Goal: Information Seeking & Learning: Learn about a topic

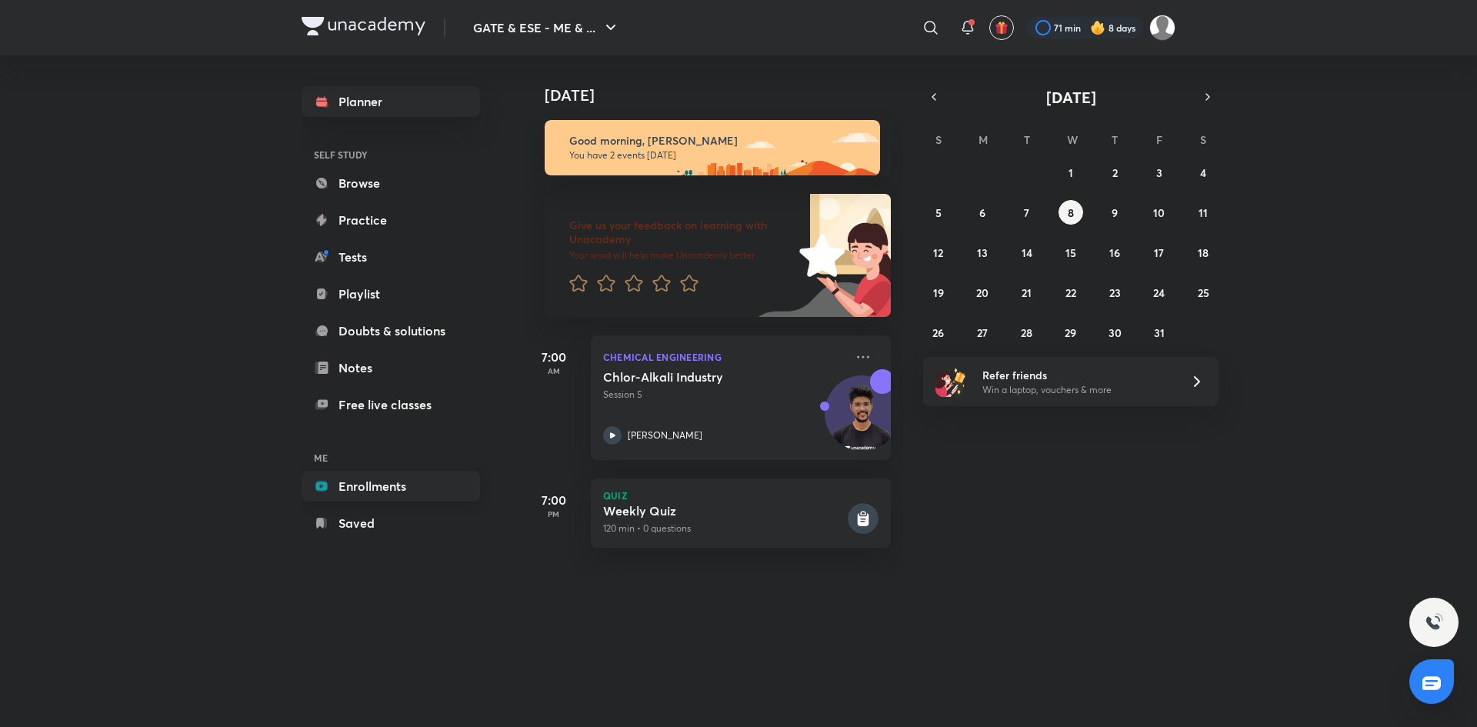
click at [362, 494] on link "Enrollments" at bounding box center [391, 486] width 178 height 31
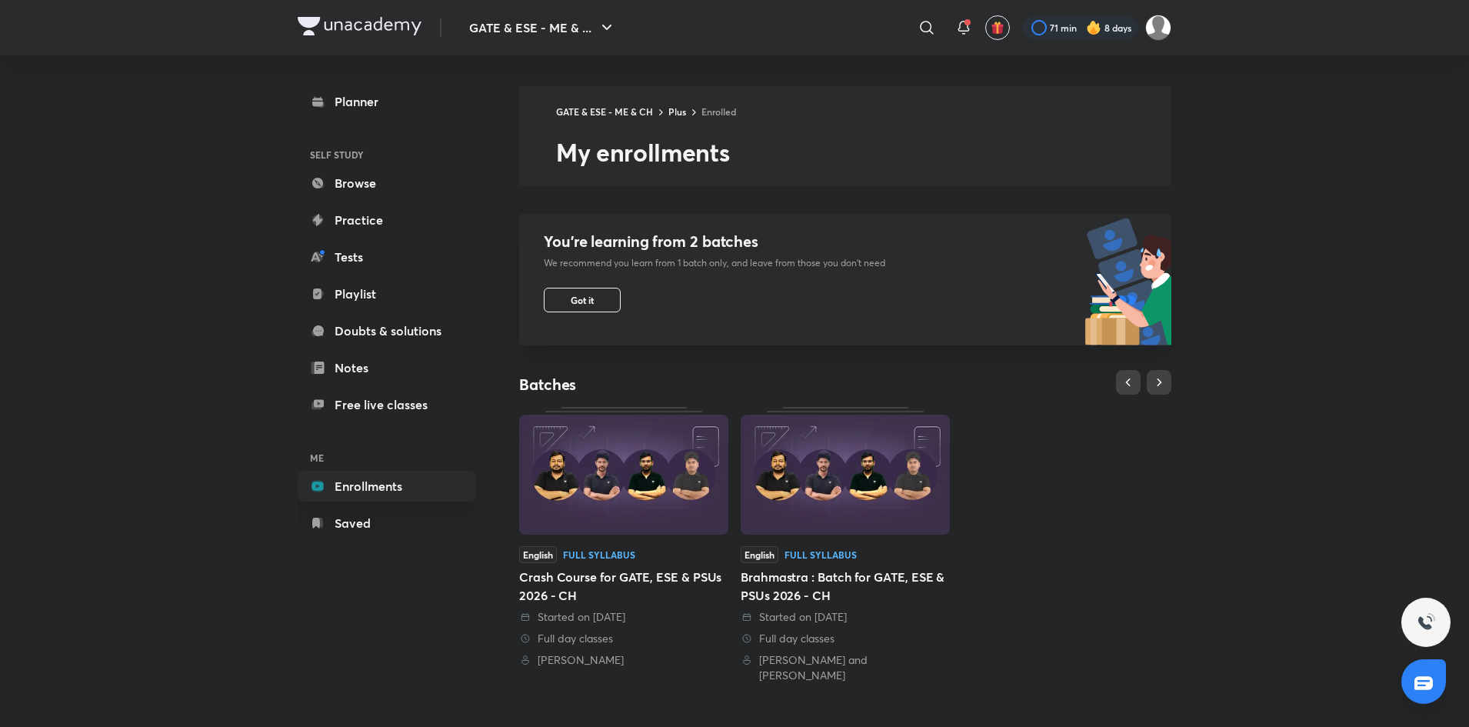
scroll to position [316, 0]
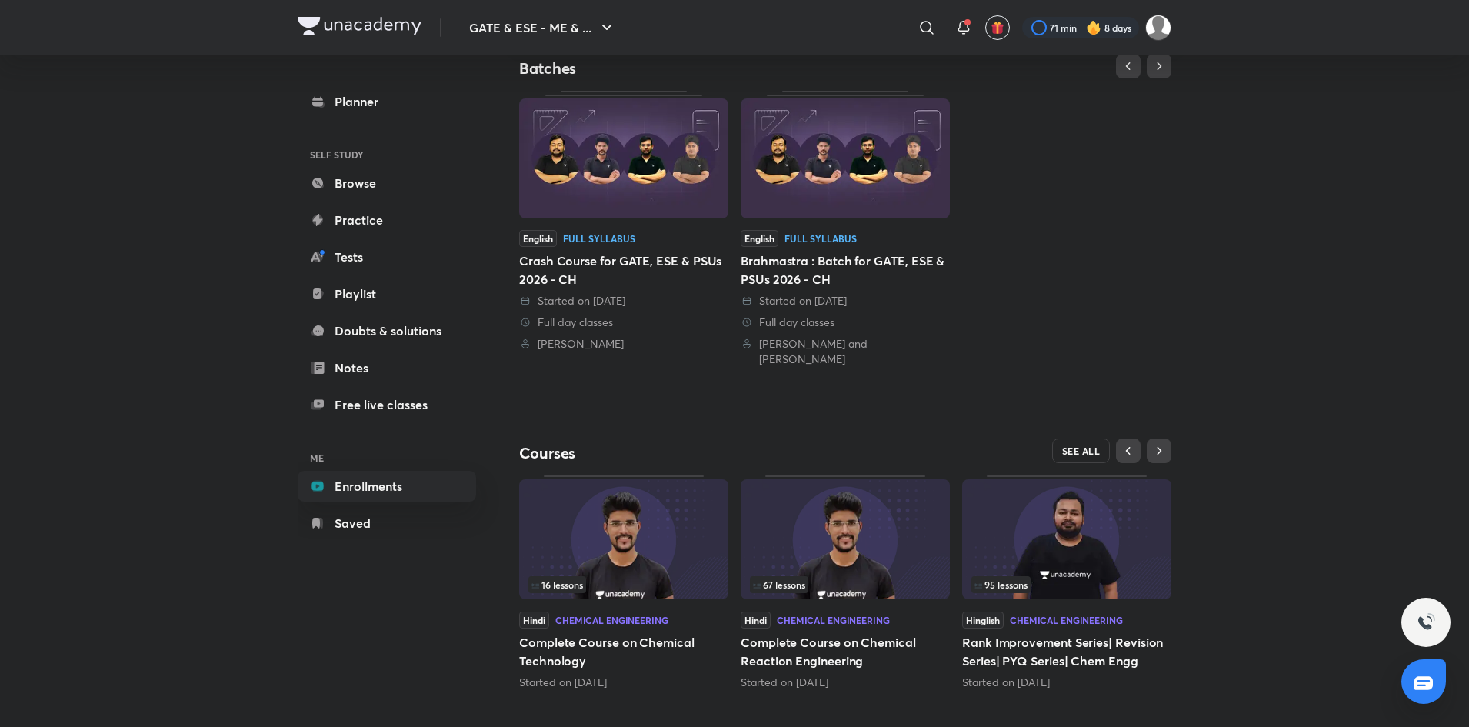
click at [1085, 445] on span "SEE ALL" at bounding box center [1081, 450] width 38 height 11
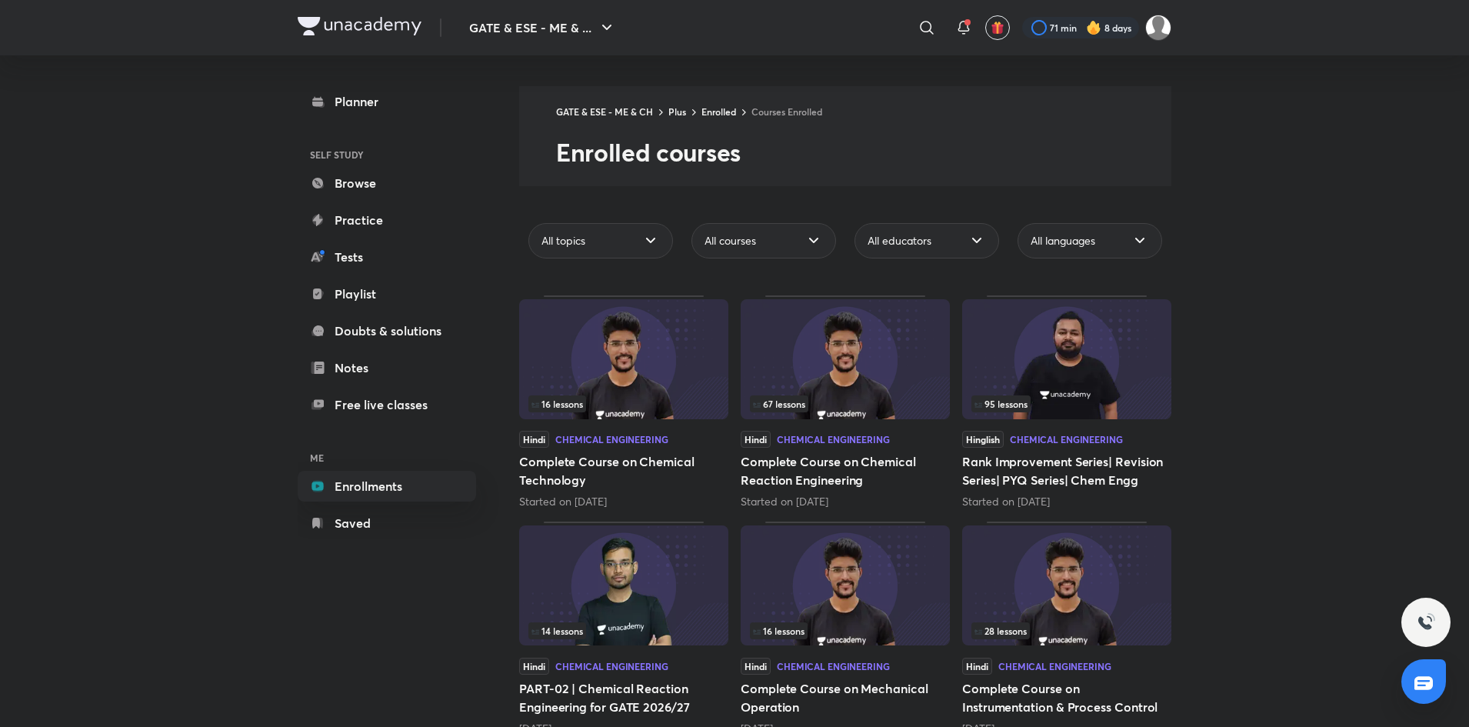
scroll to position [263, 0]
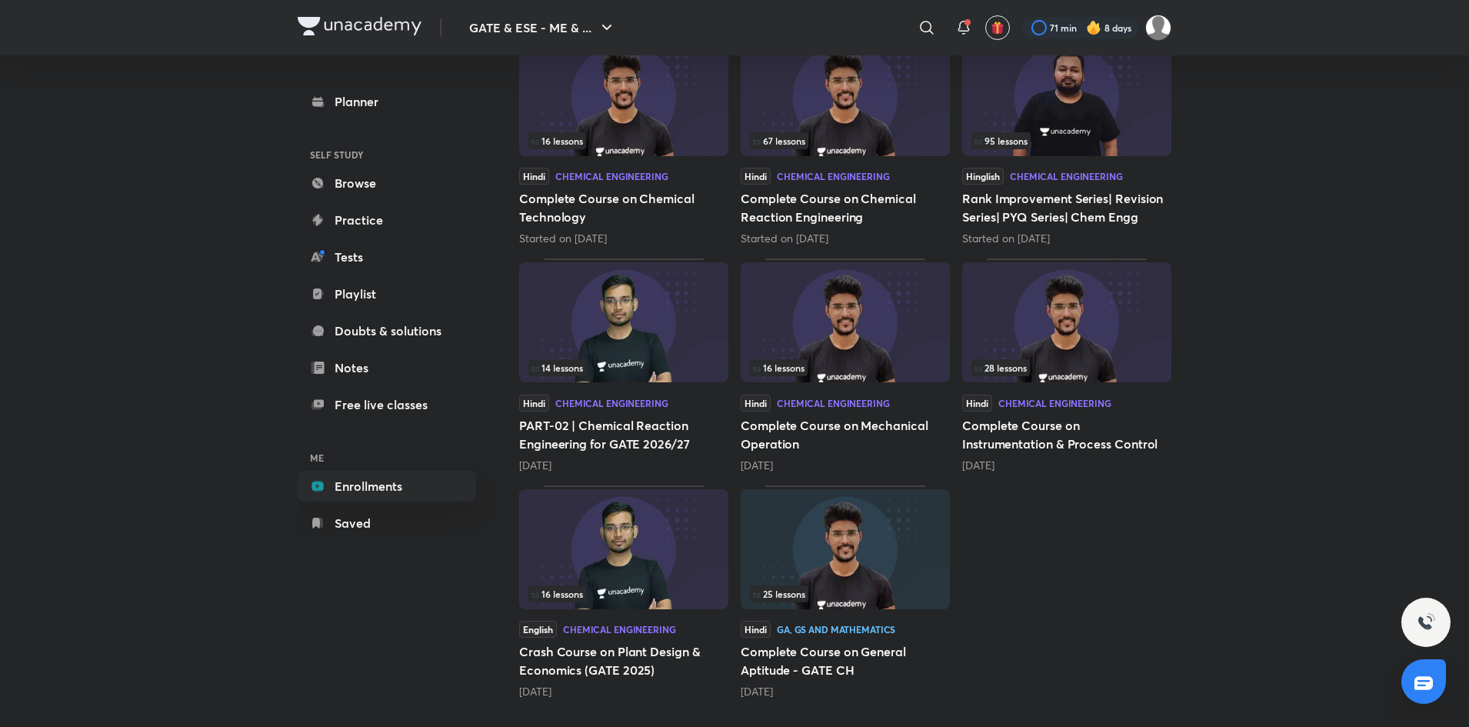
click at [838, 332] on img at bounding box center [845, 322] width 209 height 120
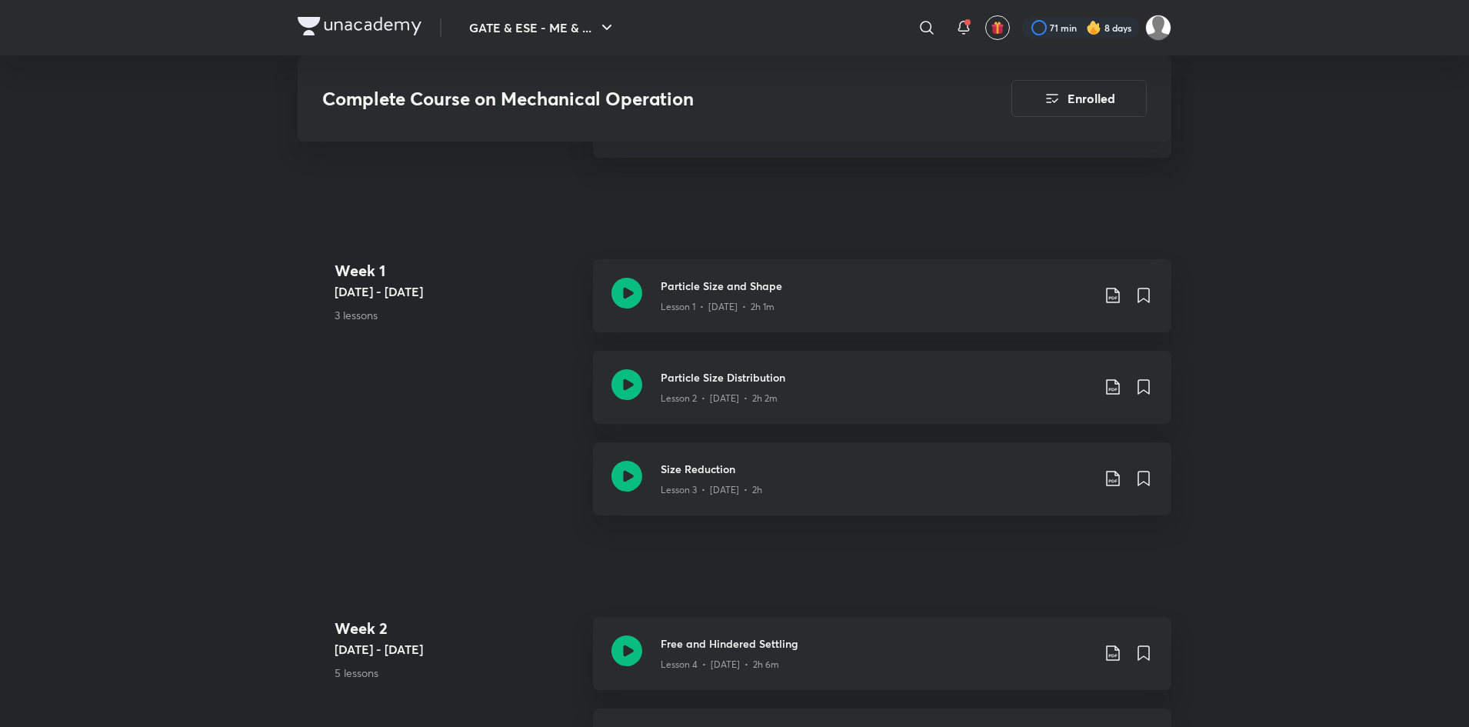
scroll to position [805, 0]
click at [1112, 655] on icon at bounding box center [1113, 654] width 18 height 18
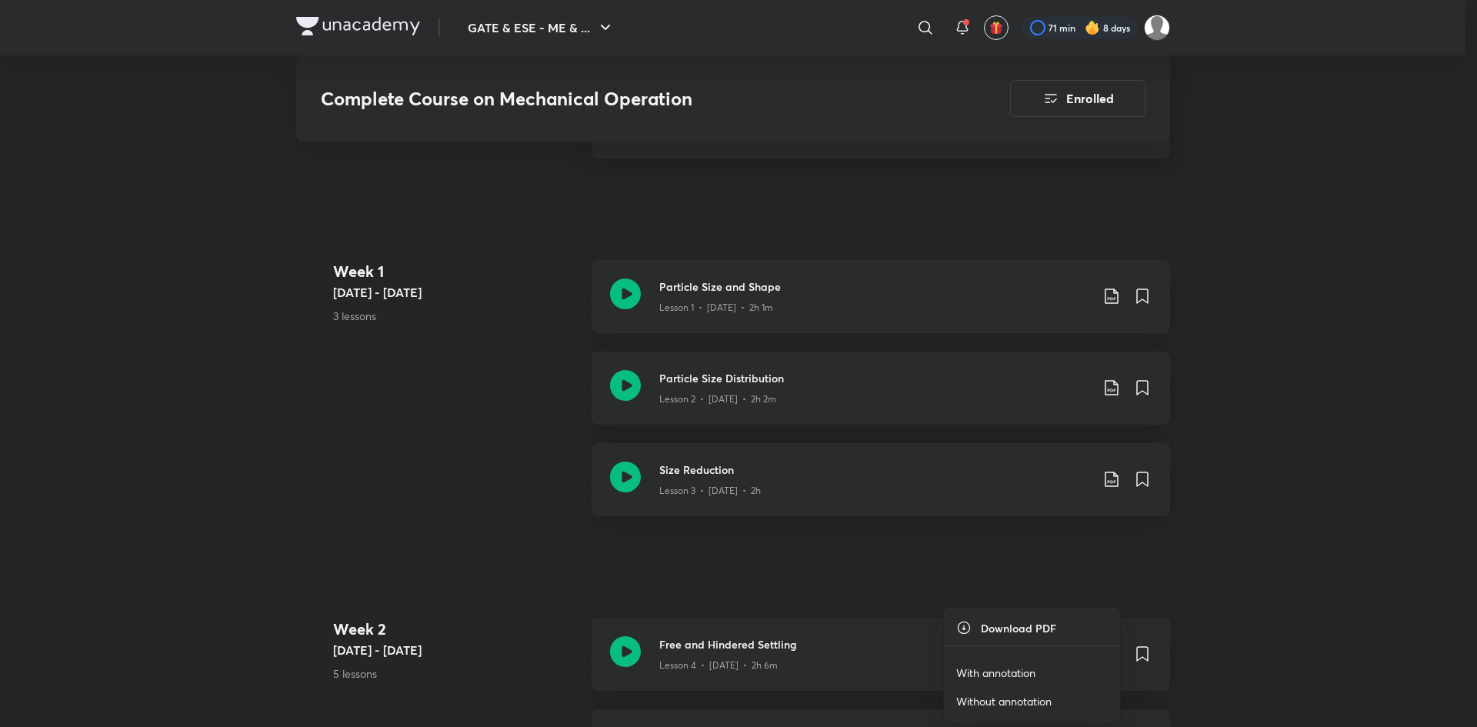
click at [968, 666] on p "With annotation" at bounding box center [995, 673] width 79 height 16
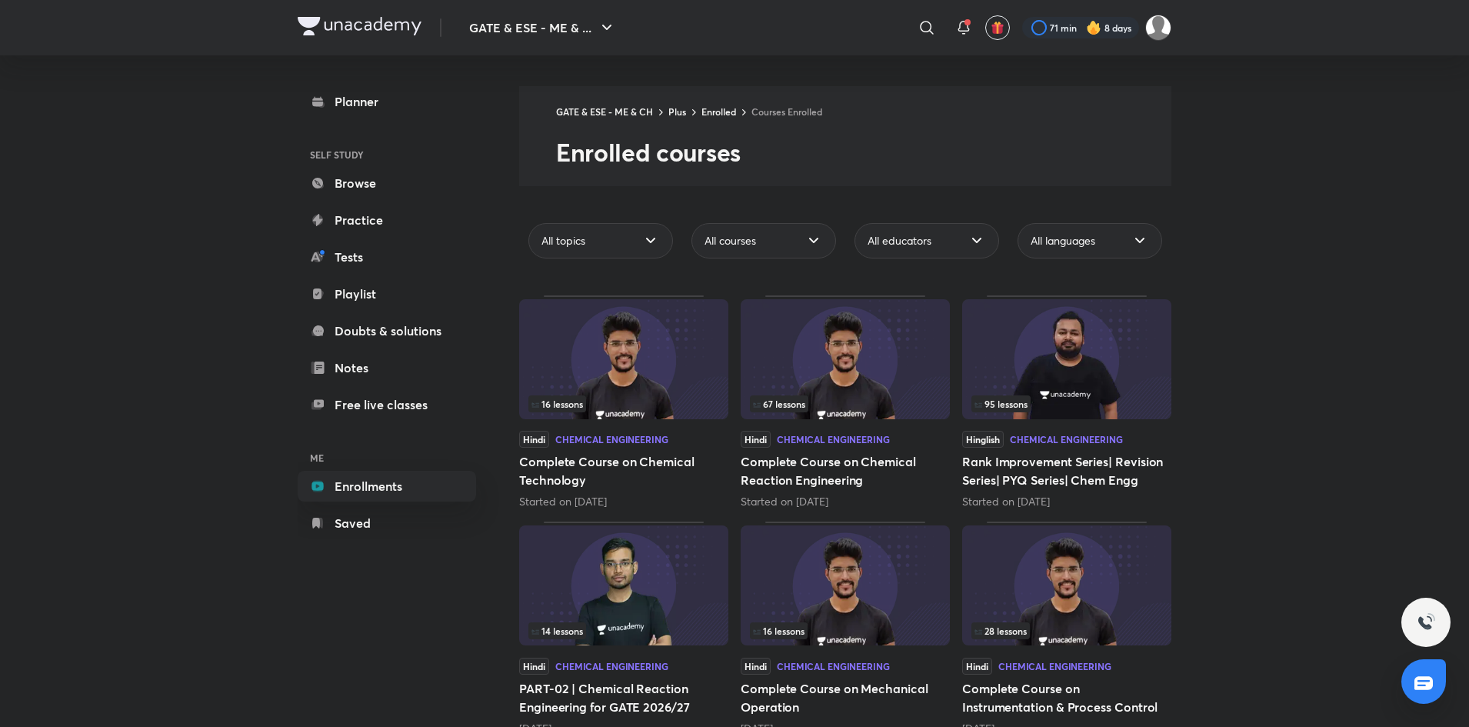
click at [628, 372] on img at bounding box center [623, 359] width 209 height 120
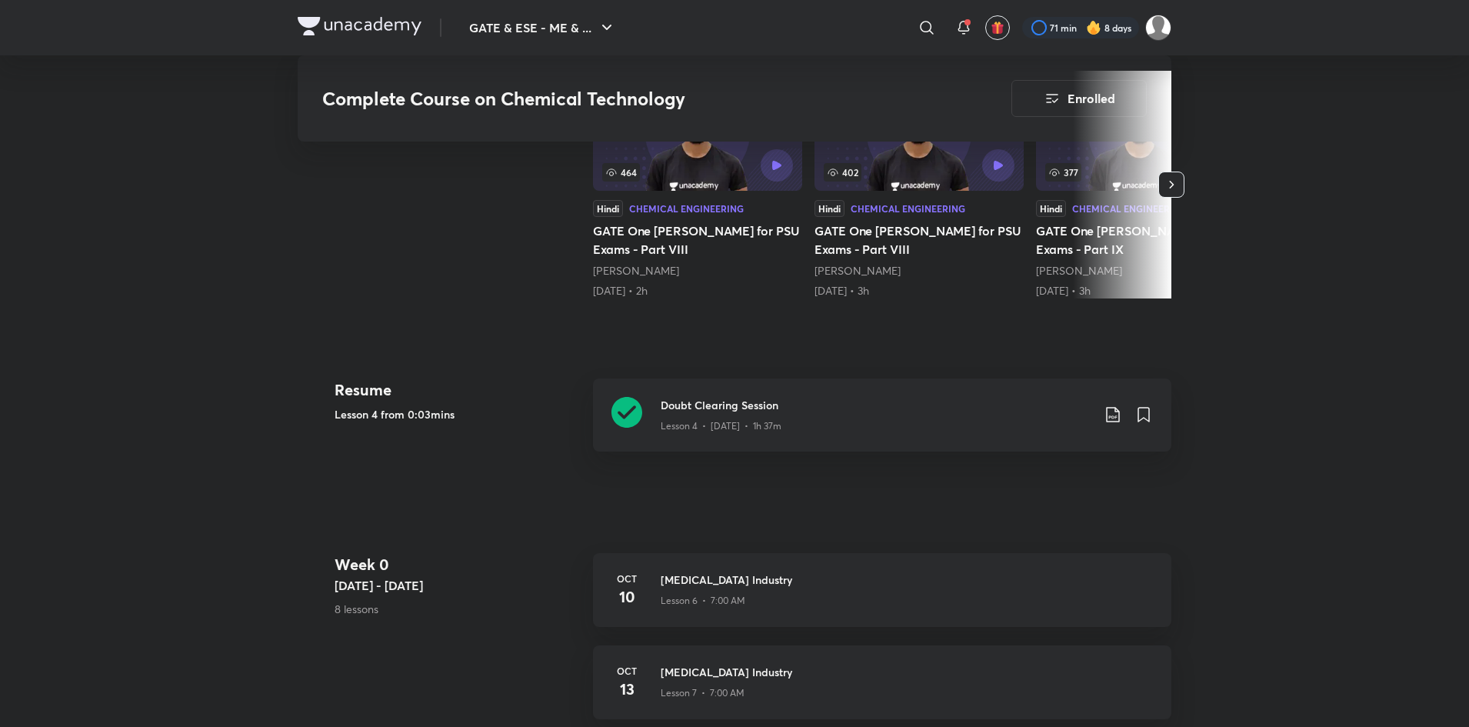
scroll to position [414, 0]
click at [1113, 416] on icon at bounding box center [1113, 414] width 18 height 18
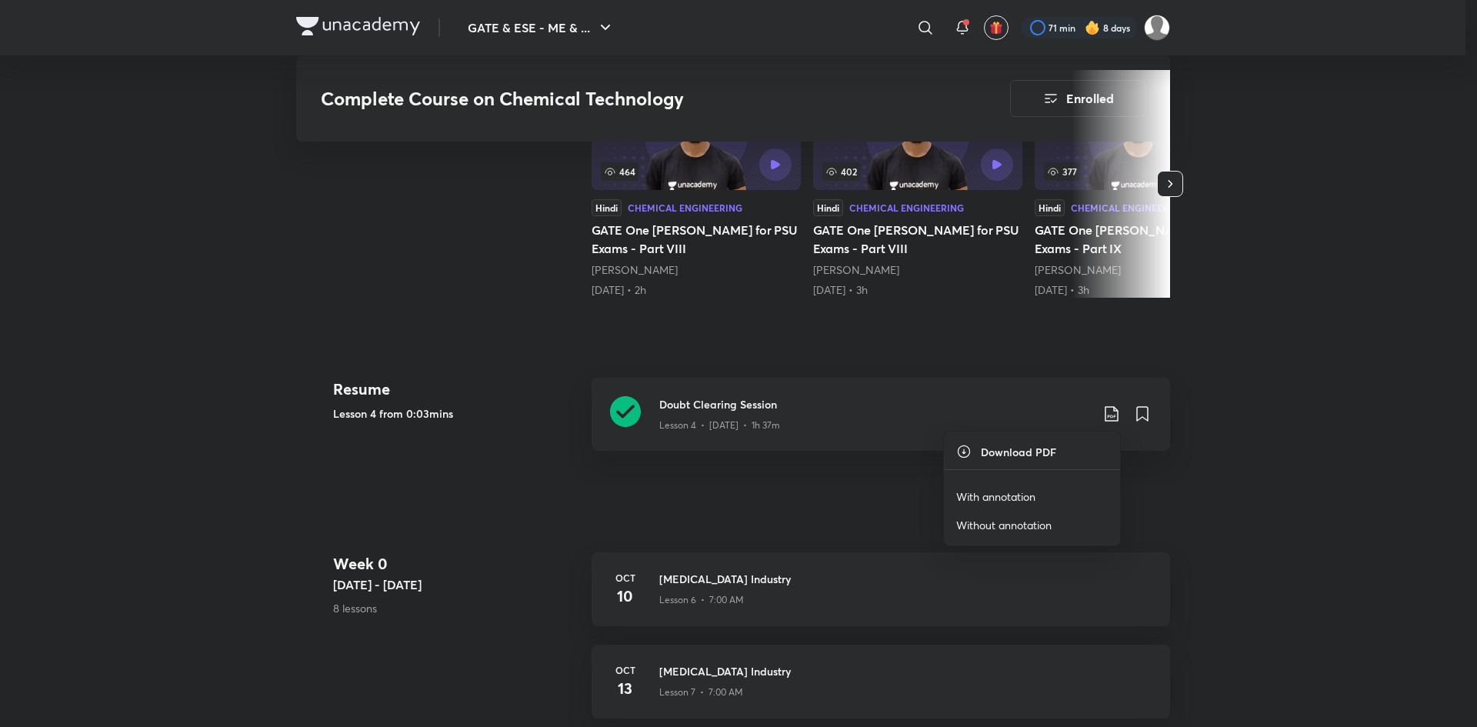
click at [982, 494] on p "With annotation" at bounding box center [995, 496] width 79 height 16
